Goal: Browse casually

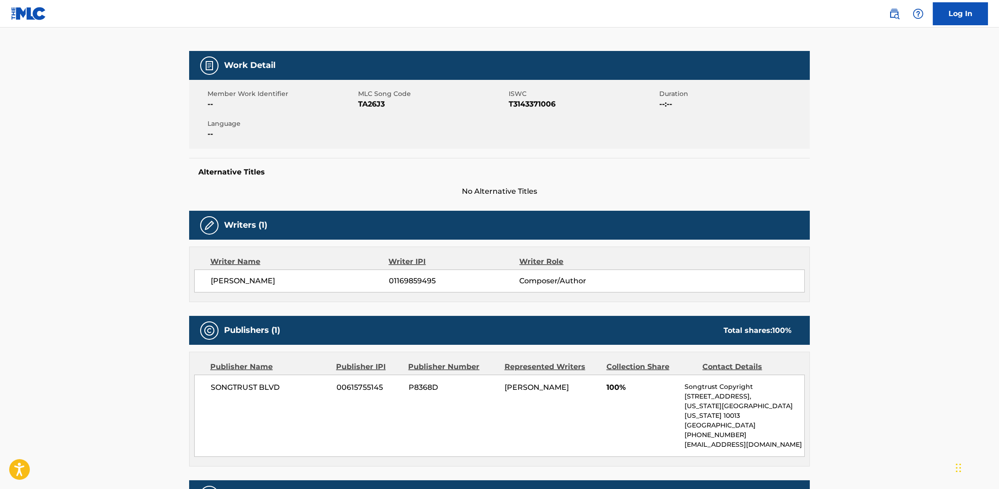
scroll to position [79, 0]
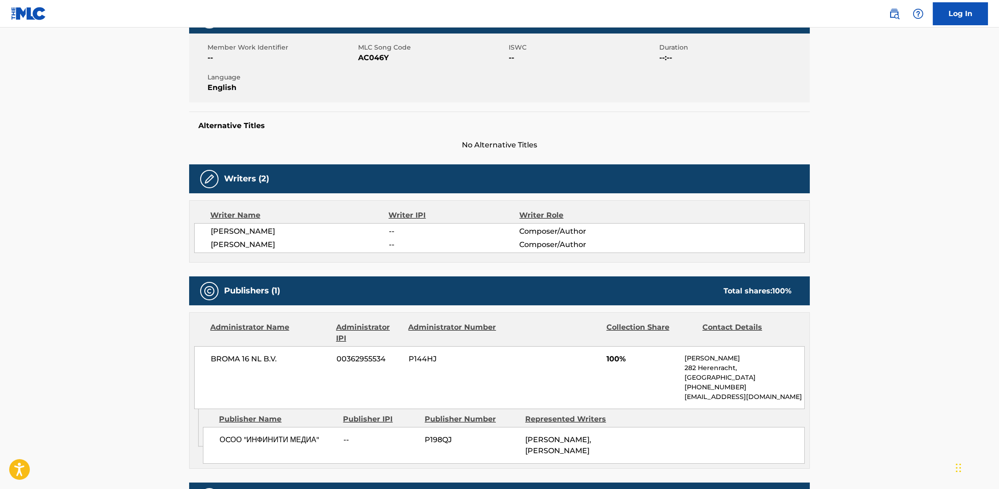
scroll to position [172, 0]
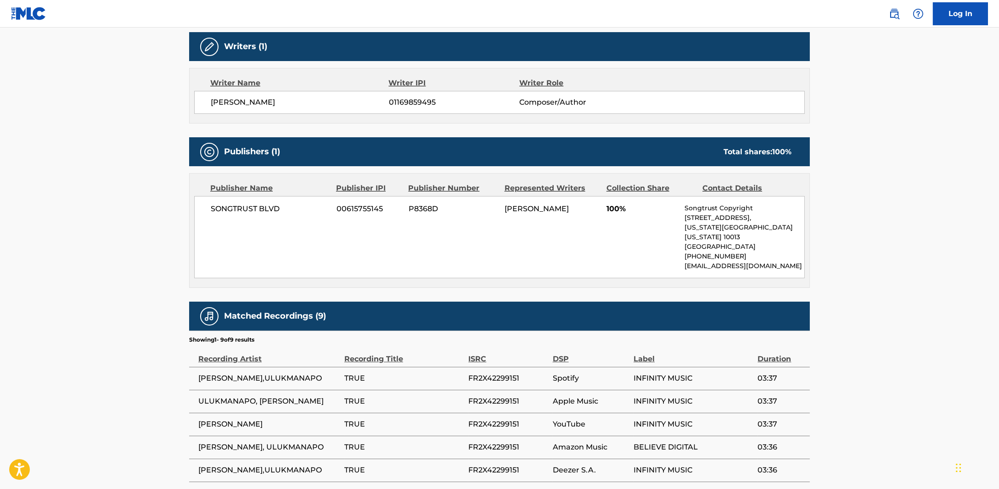
scroll to position [424, 0]
